Goal: Register for event/course

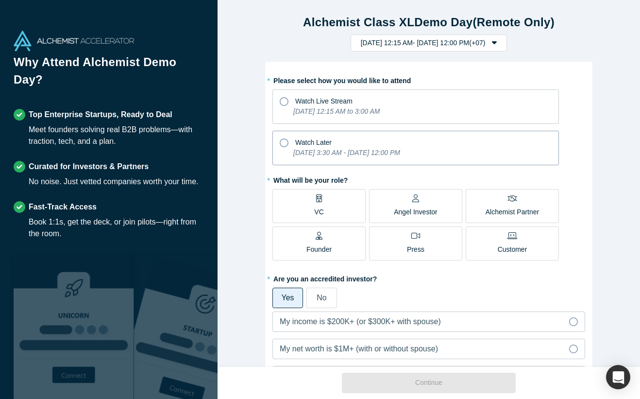
click at [370, 152] on icon "[DATE] 3:30 AM - [DATE] 12:00 PM" at bounding box center [346, 153] width 107 height 8
click at [0, 0] on input "Watch Later [DATE] 3:30 AM - [DATE] 12:00 PM" at bounding box center [0, 0] width 0 height 0
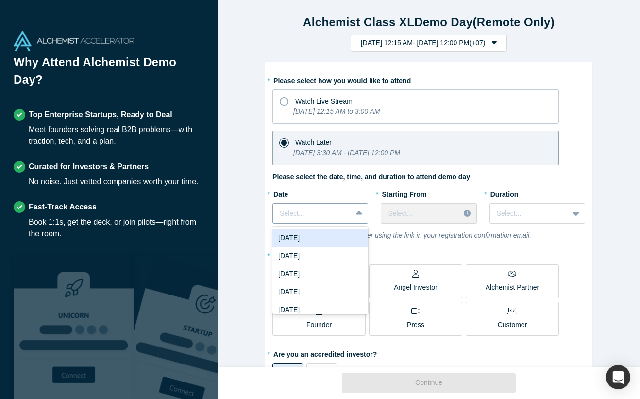
click at [337, 211] on div at bounding box center [312, 213] width 65 height 12
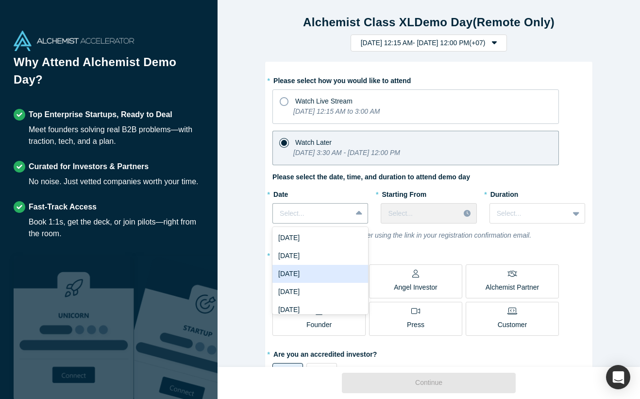
drag, startPoint x: 334, startPoint y: 258, endPoint x: 329, endPoint y: 273, distance: 16.0
click at [329, 273] on div "[DATE] [DATE] [DATE] [DATE] [DATE] [DATE] [DATE]" at bounding box center [321, 270] width 96 height 87
click at [329, 273] on div "[DATE]" at bounding box center [321, 274] width 96 height 18
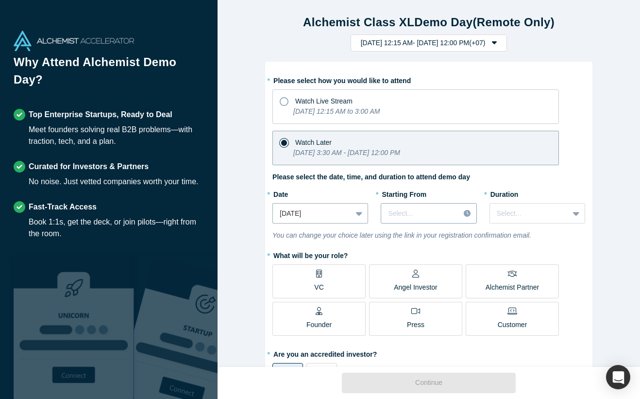
click at [428, 214] on div at bounding box center [420, 213] width 65 height 12
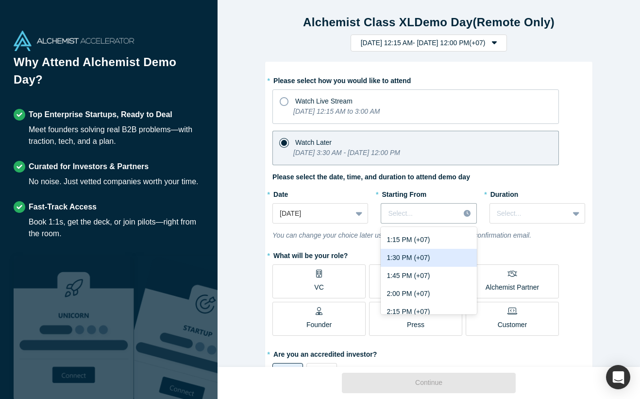
scroll to position [970, 0]
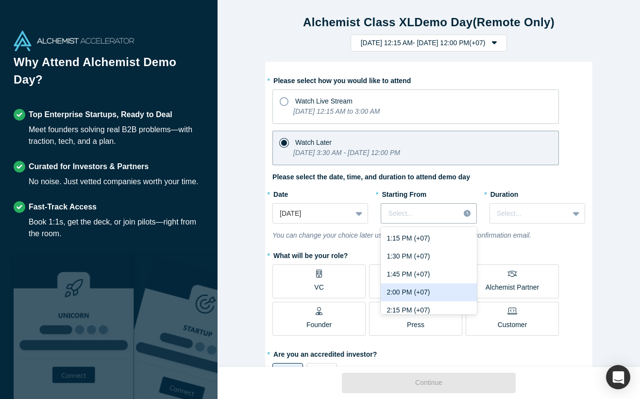
click at [427, 292] on div "2:00 PM (+07)" at bounding box center [429, 292] width 96 height 18
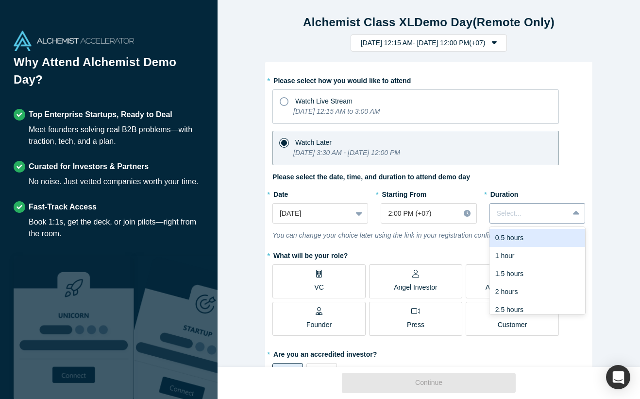
click at [525, 210] on div at bounding box center [529, 213] width 65 height 12
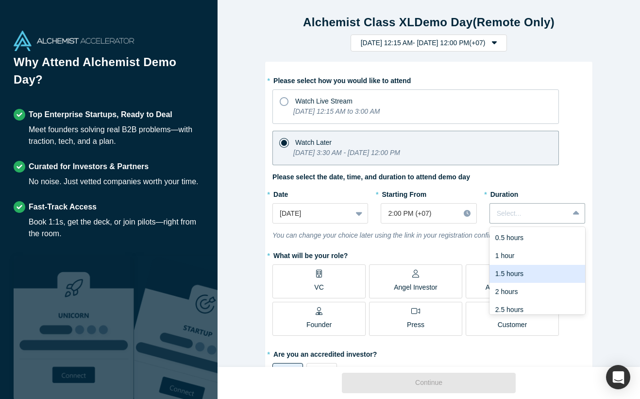
scroll to position [24, 0]
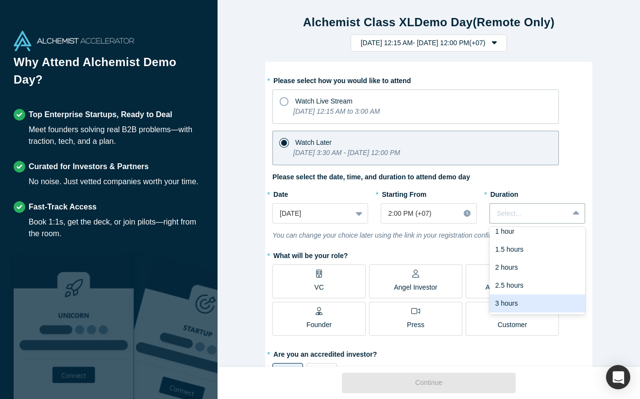
click at [515, 304] on div "3 hours" at bounding box center [538, 303] width 96 height 18
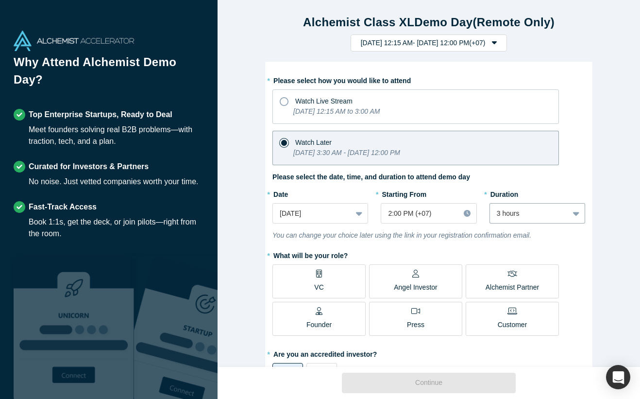
click at [317, 290] on p "VC" at bounding box center [318, 287] width 9 height 10
click at [0, 0] on input "VC" at bounding box center [0, 0] width 0 height 0
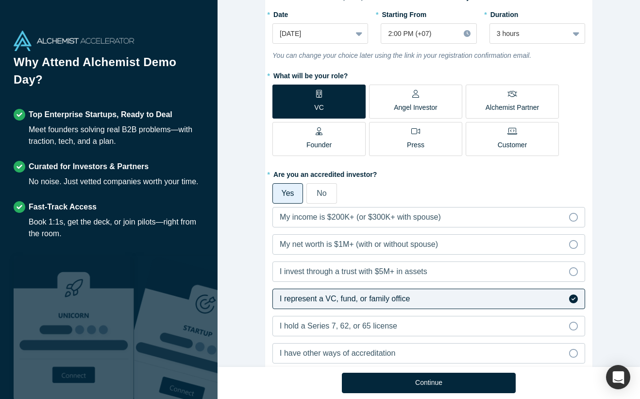
click at [364, 302] on span "I represent a VC, fund, or family office" at bounding box center [345, 298] width 130 height 8
click at [0, 0] on input "I represent a VC, fund, or family office" at bounding box center [0, 0] width 0 height 0
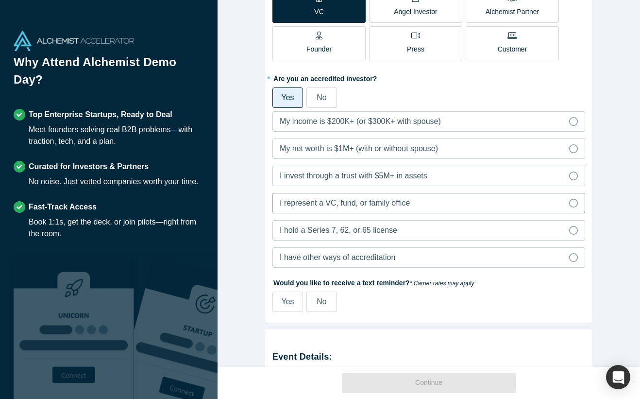
scroll to position [383, 0]
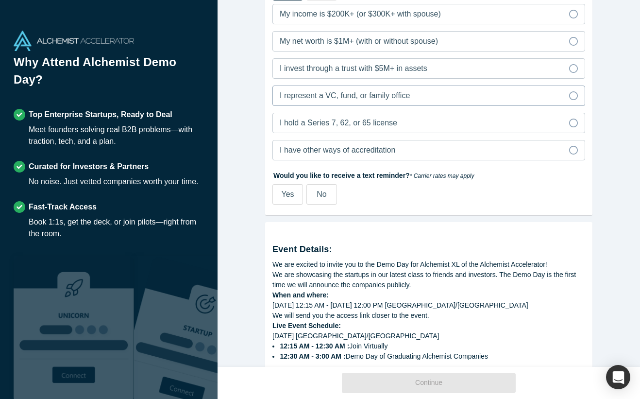
click at [422, 91] on label "I represent a VC, fund, or family office" at bounding box center [429, 96] width 313 height 20
click at [0, 0] on input "I represent a VC, fund, or family office" at bounding box center [0, 0] width 0 height 0
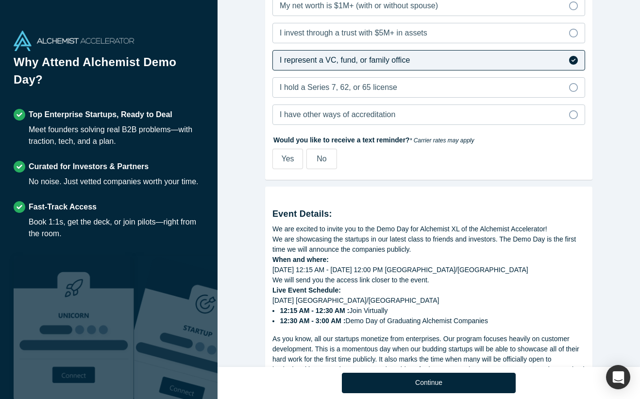
scroll to position [429, 0]
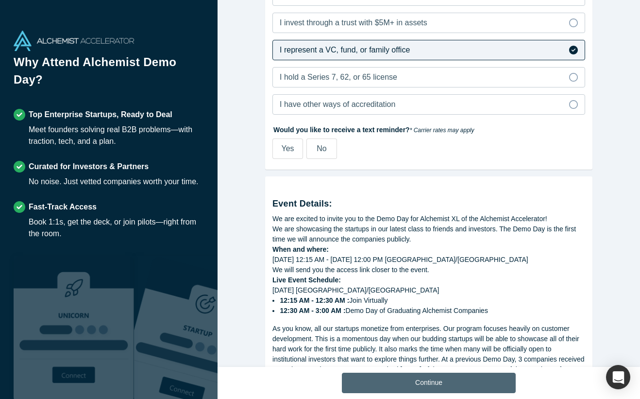
click at [419, 379] on button "Continue" at bounding box center [429, 383] width 174 height 20
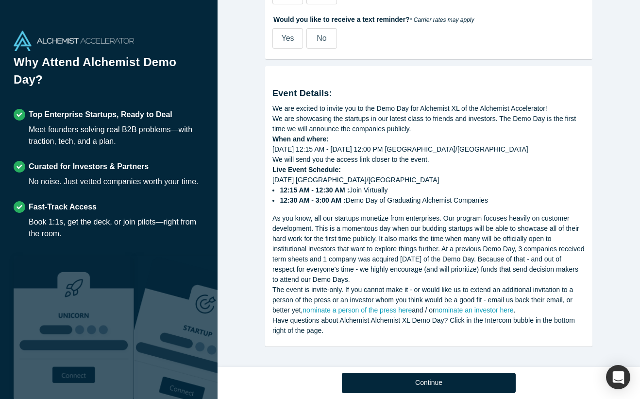
scroll to position [379, 0]
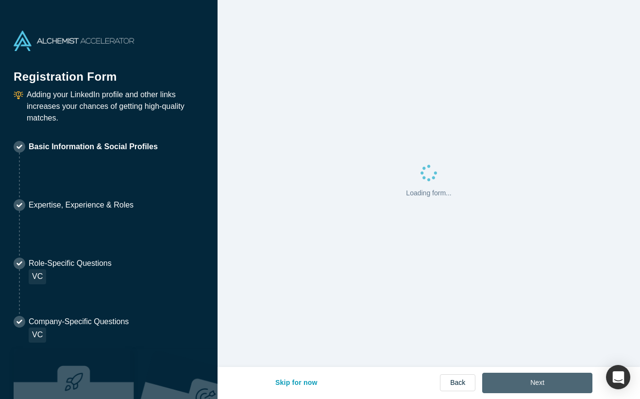
select select "SG"
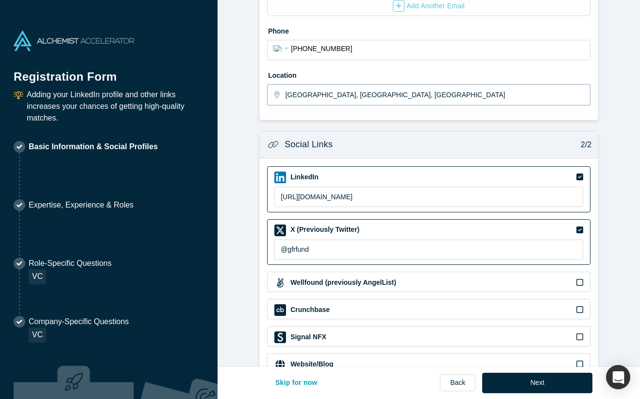
scroll to position [290, 0]
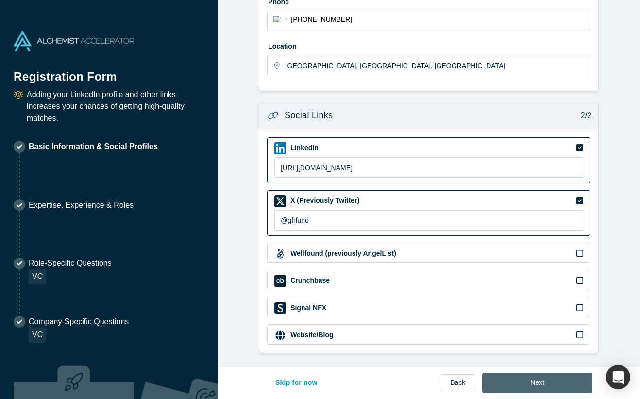
click at [522, 381] on button "Next" at bounding box center [538, 383] width 110 height 20
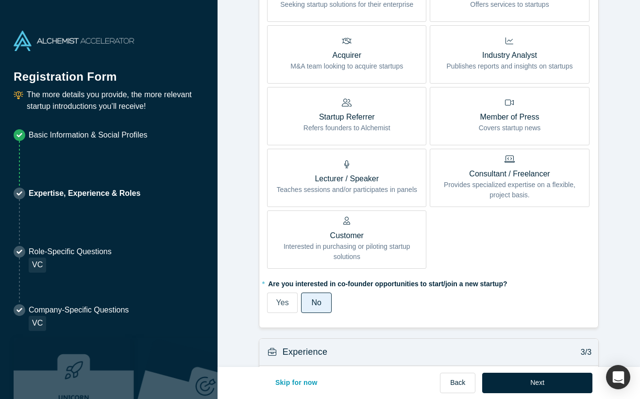
scroll to position [522, 0]
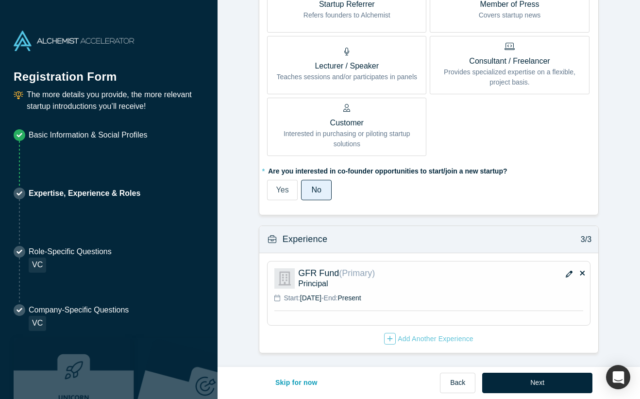
click at [517, 368] on div "Skip for now Back Next" at bounding box center [429, 383] width 328 height 33
click at [517, 378] on button "Next" at bounding box center [538, 383] width 110 height 20
click at [517, 383] on button "Next" at bounding box center [538, 383] width 110 height 20
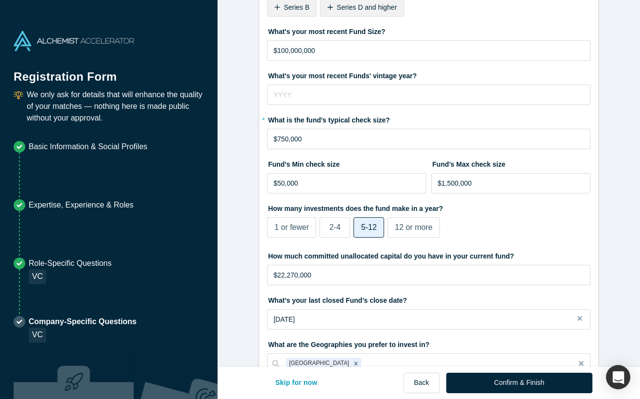
scroll to position [290, 0]
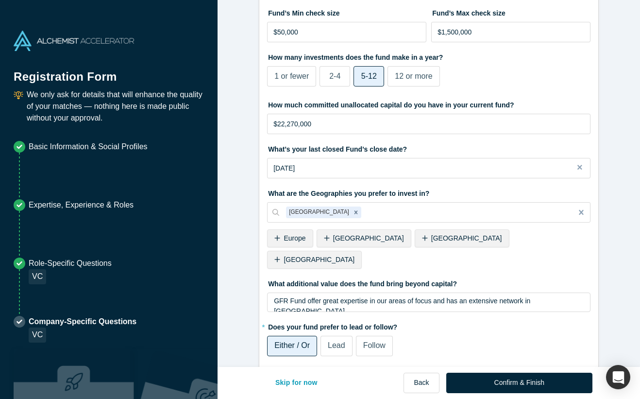
click at [285, 239] on span "Europe" at bounding box center [295, 238] width 22 height 8
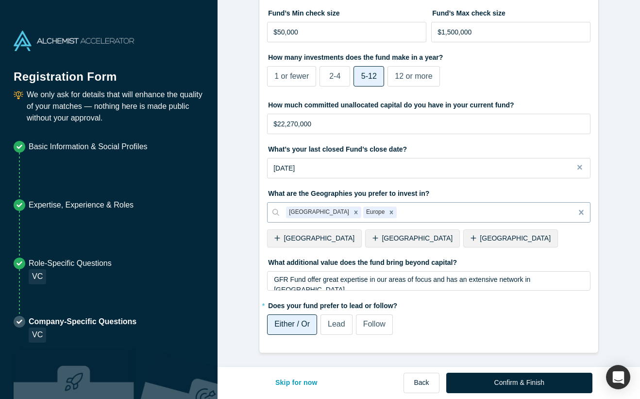
click at [399, 215] on div at bounding box center [482, 213] width 167 height 12
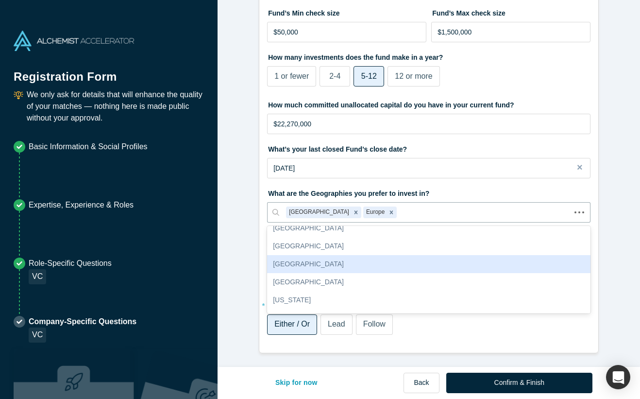
scroll to position [0, 0]
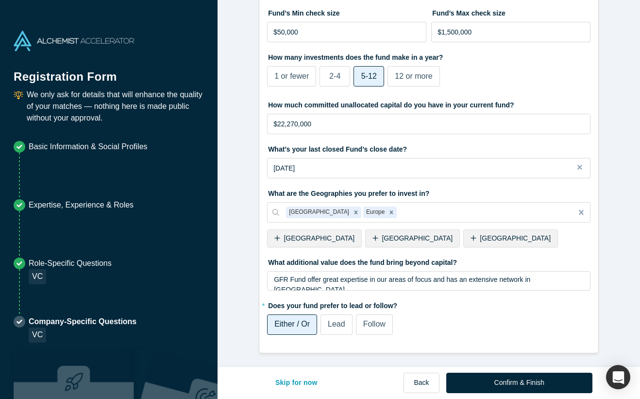
click at [448, 187] on label "What are the Geographies you prefer to invest in?" at bounding box center [429, 192] width 324 height 14
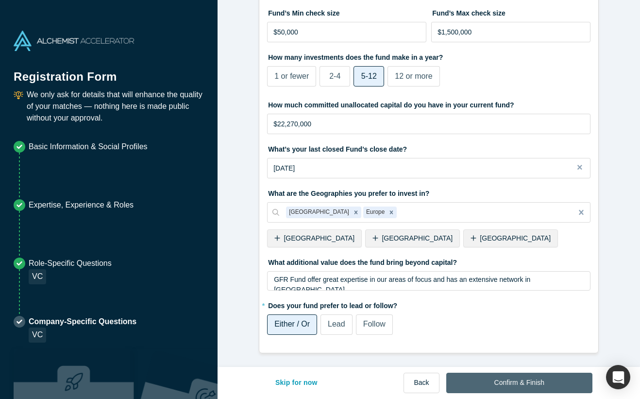
click at [511, 383] on button "Confirm & Finish" at bounding box center [520, 383] width 146 height 20
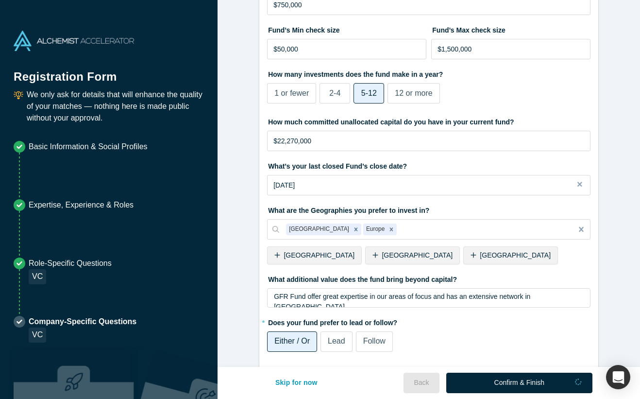
scroll to position [257, 0]
